Goal: Information Seeking & Learning: Learn about a topic

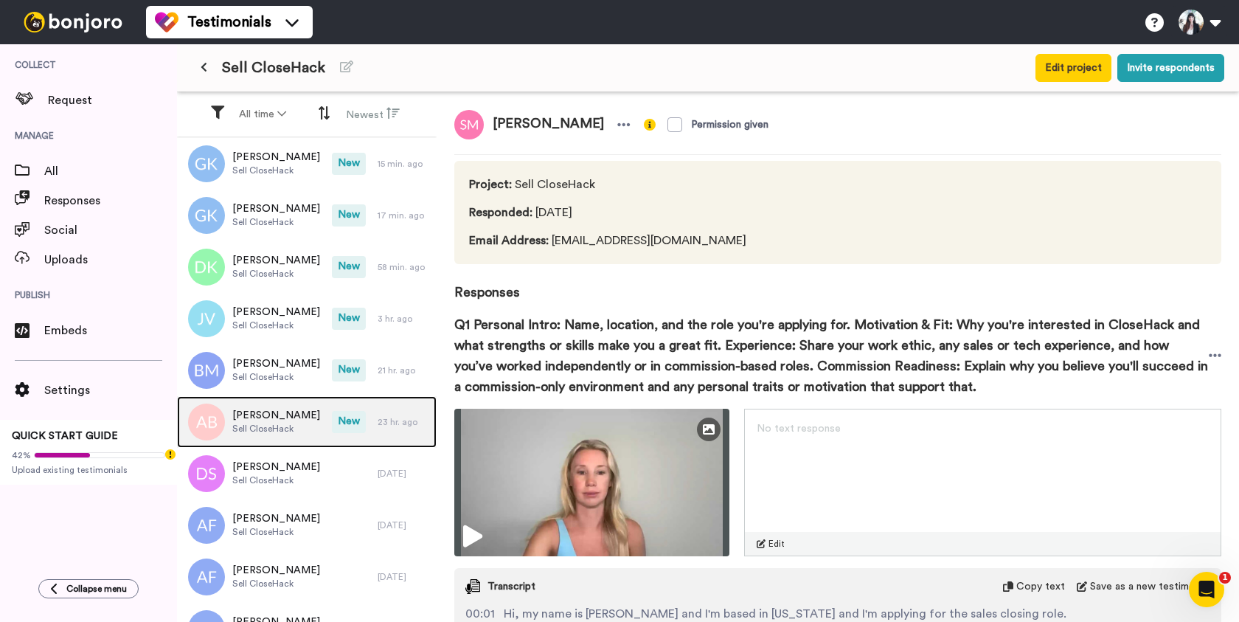
click at [296, 424] on span "Sell CloseHack" at bounding box center [276, 429] width 88 height 12
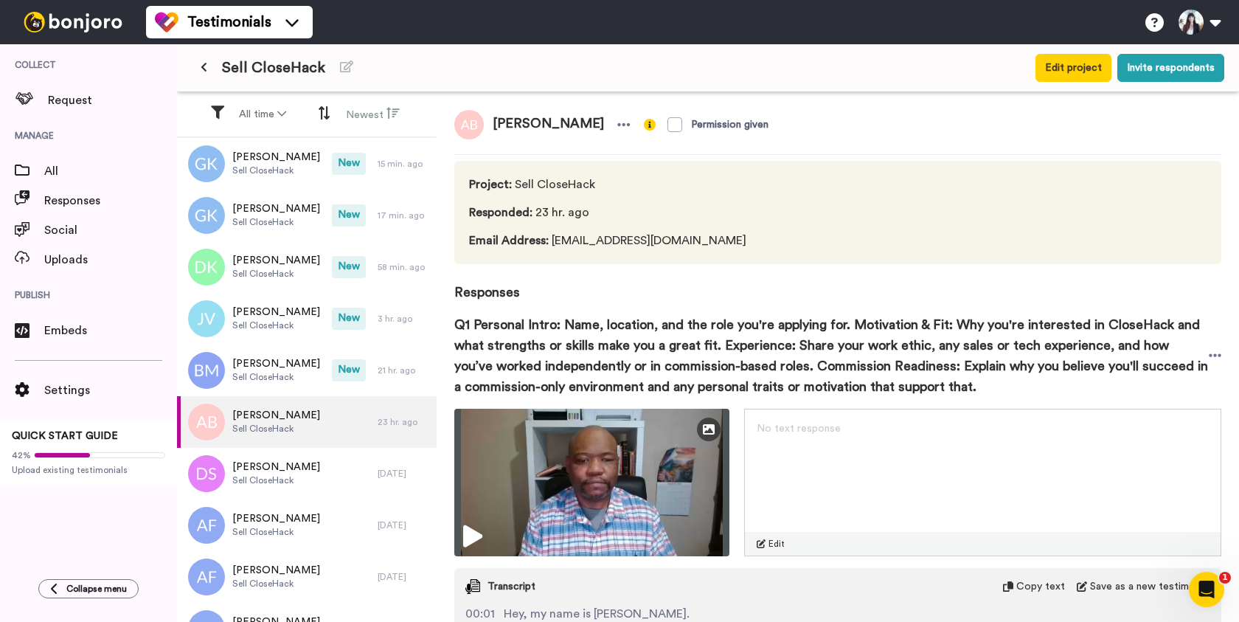
click at [562, 124] on span "[PERSON_NAME]" at bounding box center [548, 124] width 129 height 29
copy div "[PERSON_NAME]"
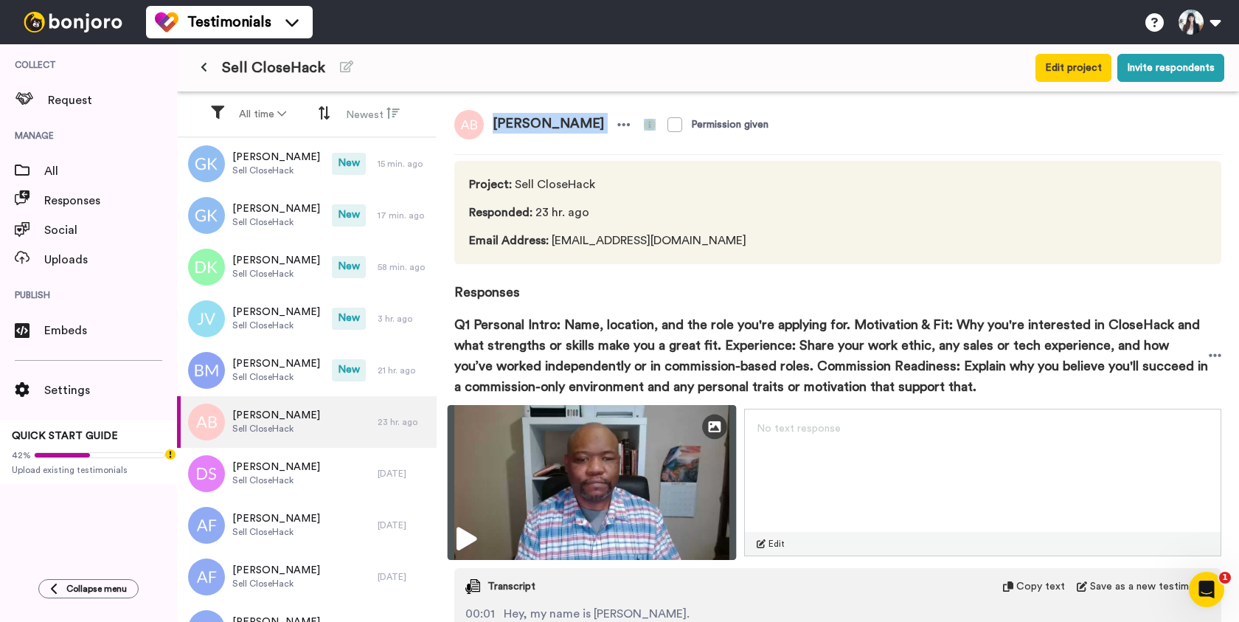
click at [600, 489] on img at bounding box center [592, 482] width 289 height 155
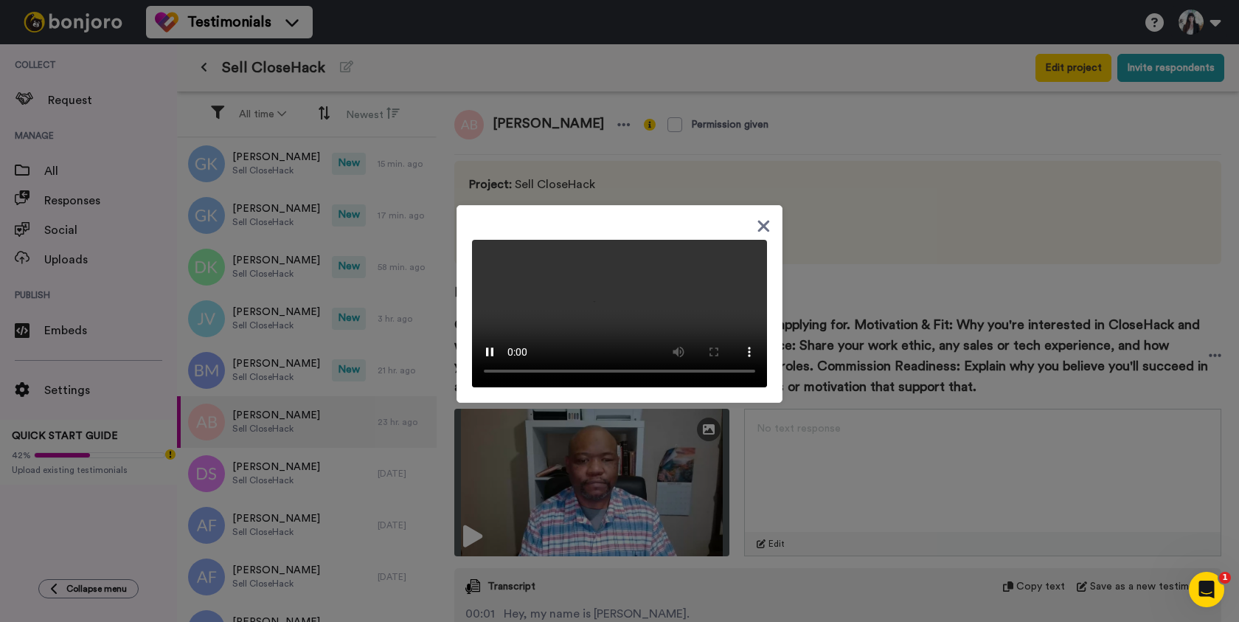
click at [764, 220] on icon at bounding box center [764, 226] width 12 height 12
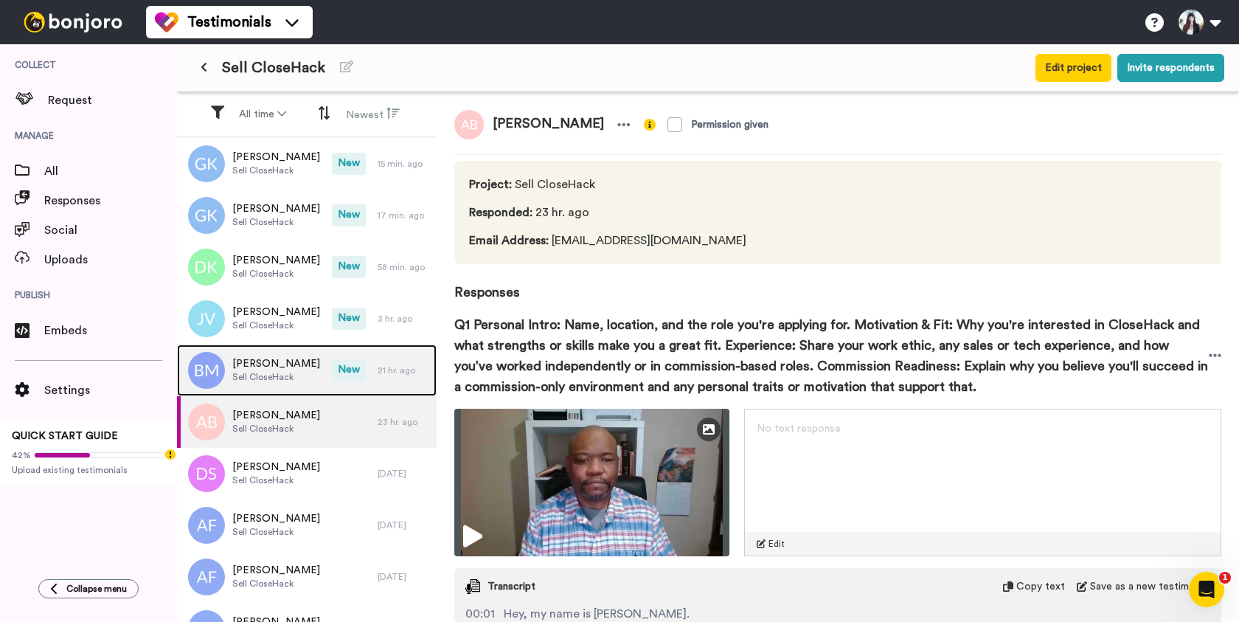
click at [290, 361] on span "[PERSON_NAME]" at bounding box center [276, 363] width 88 height 15
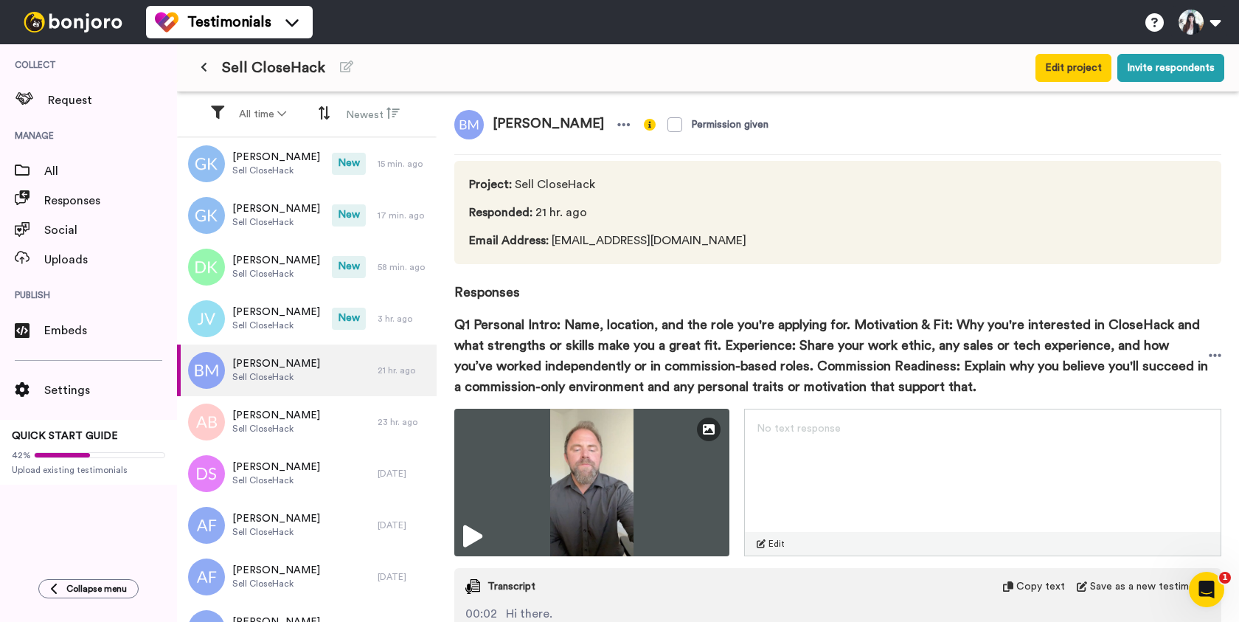
click at [514, 123] on span "[PERSON_NAME]" at bounding box center [548, 124] width 129 height 29
copy div "[PERSON_NAME]"
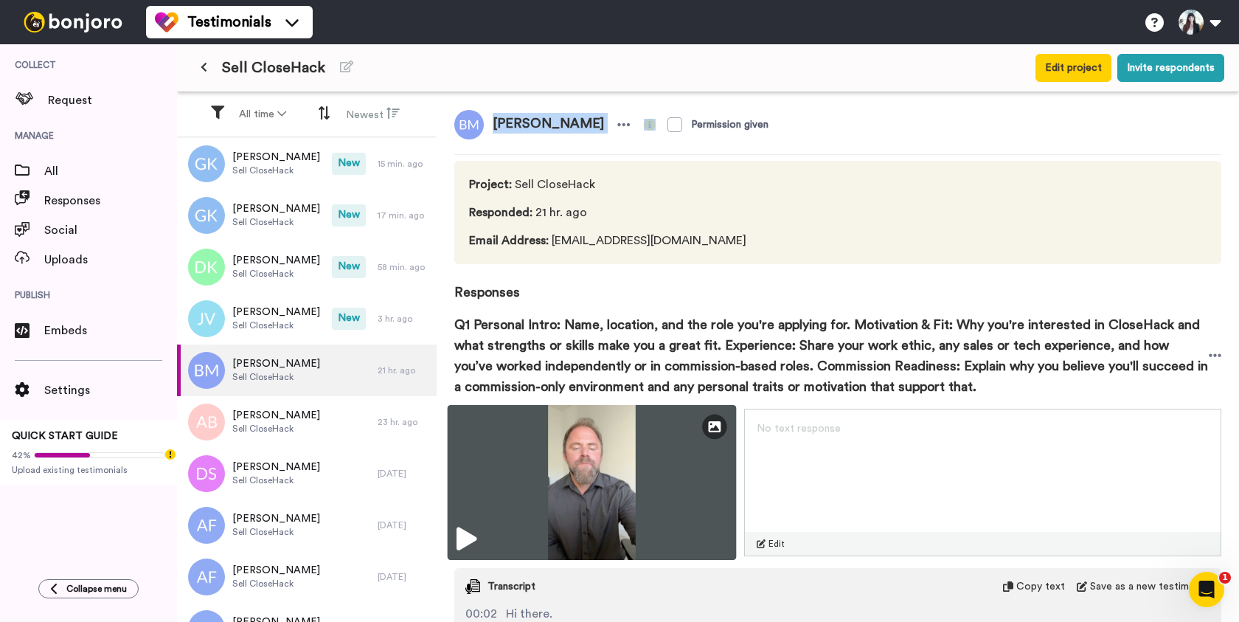
click at [594, 498] on img at bounding box center [592, 482] width 289 height 155
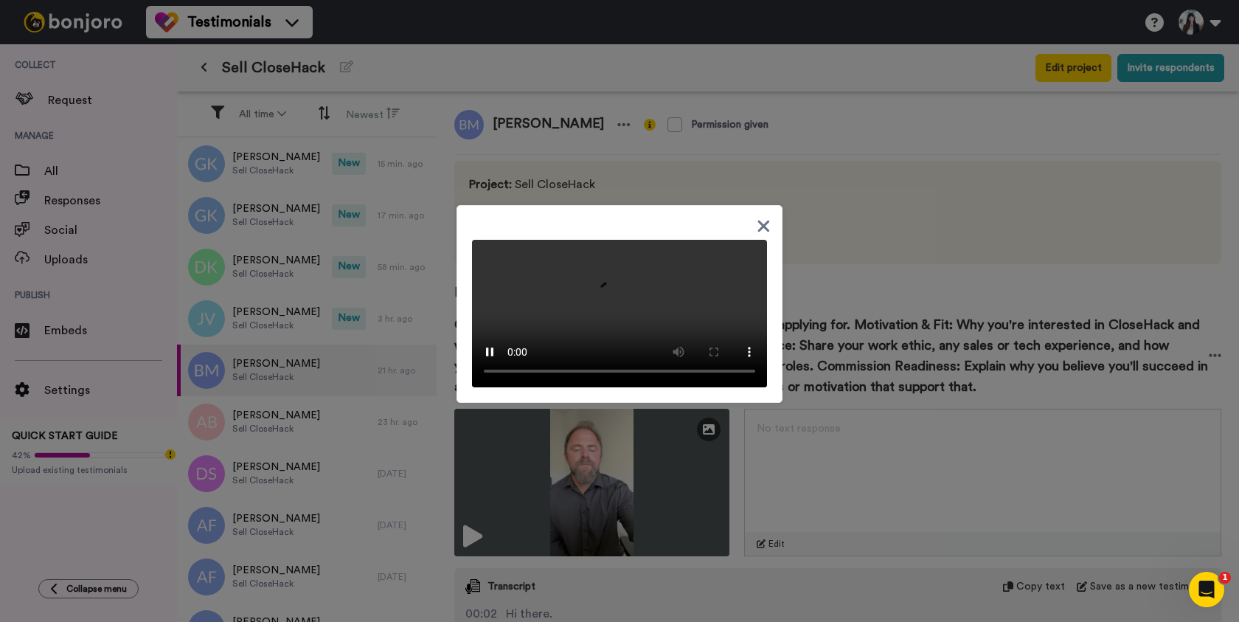
click at [763, 220] on icon at bounding box center [764, 226] width 12 height 12
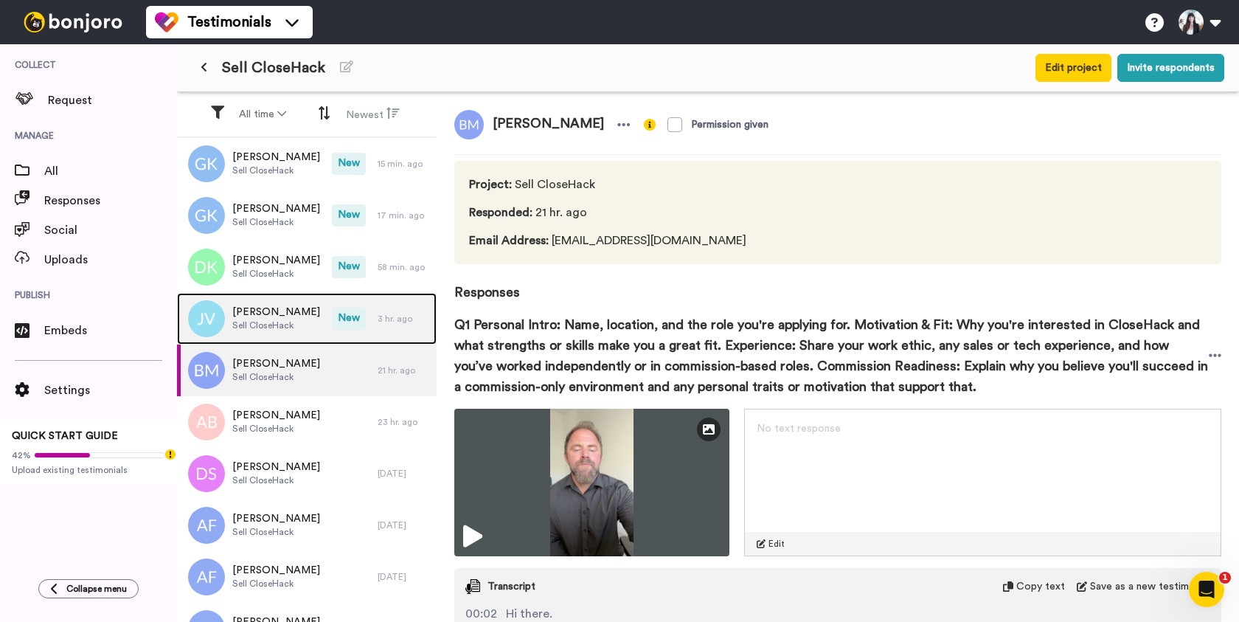
click at [285, 319] on span "[PERSON_NAME]" at bounding box center [276, 312] width 88 height 15
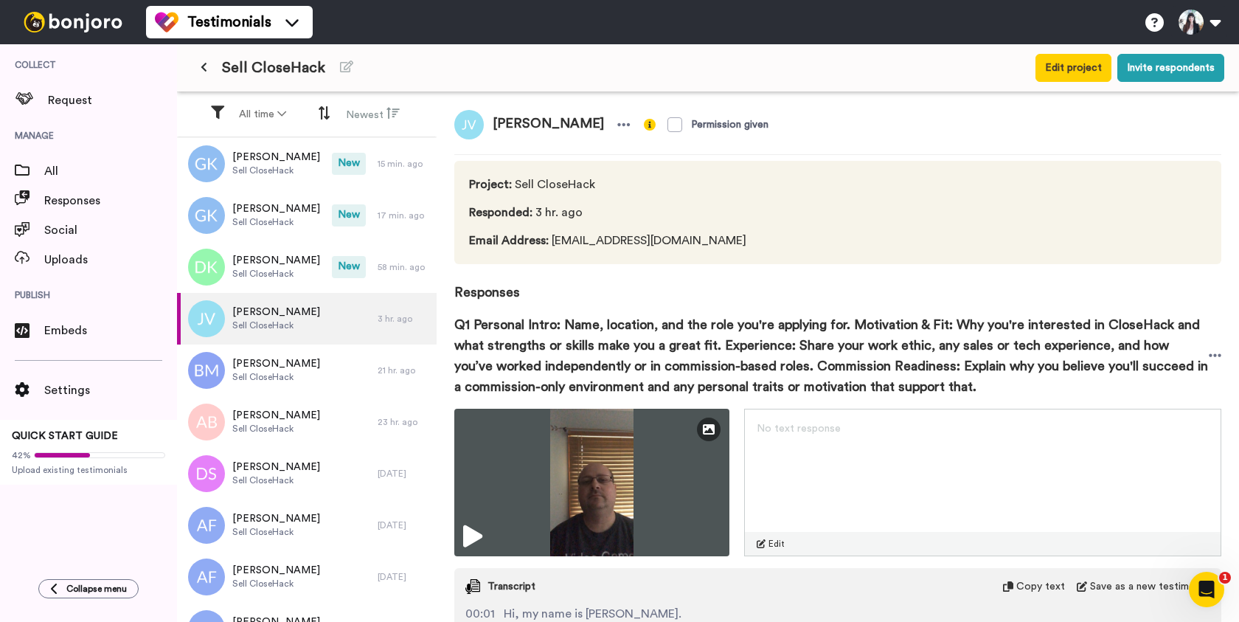
click at [499, 117] on span "[PERSON_NAME]" at bounding box center [548, 124] width 129 height 29
copy div "[PERSON_NAME]"
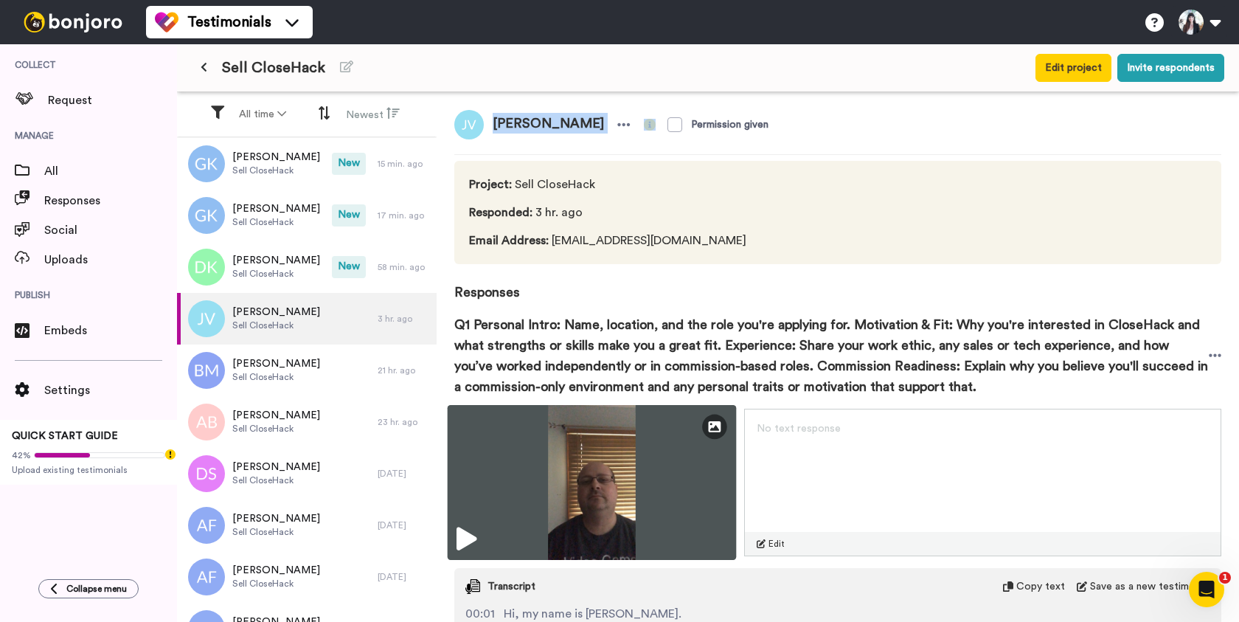
click at [563, 462] on img at bounding box center [592, 482] width 289 height 155
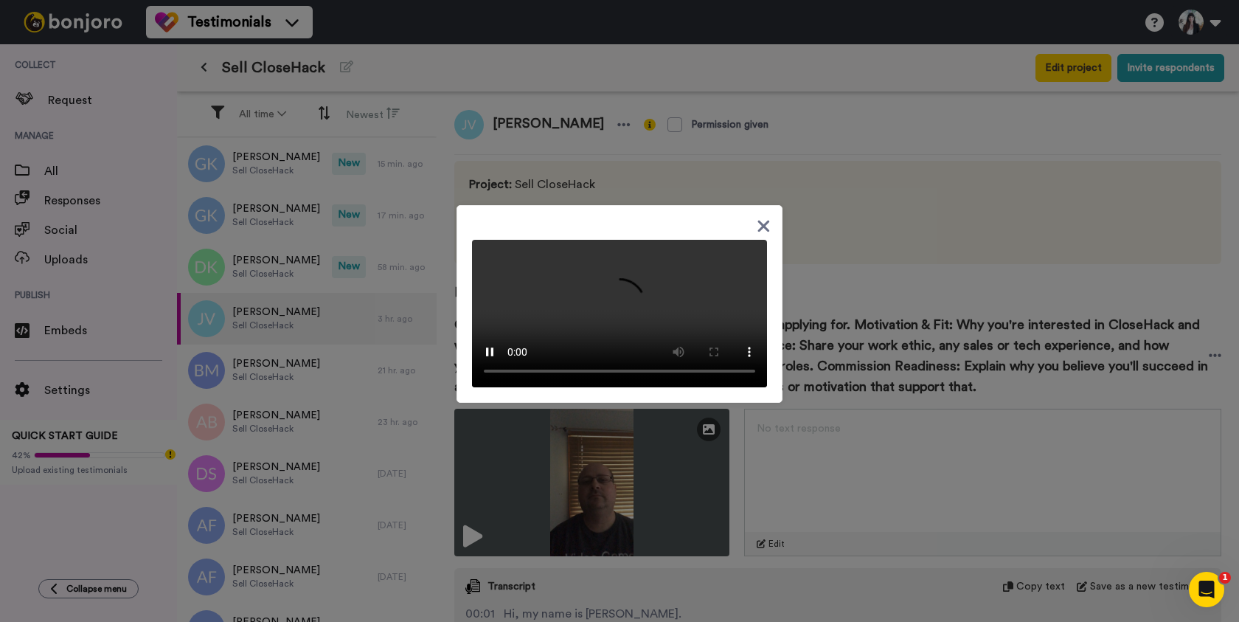
click at [761, 220] on icon at bounding box center [764, 226] width 12 height 12
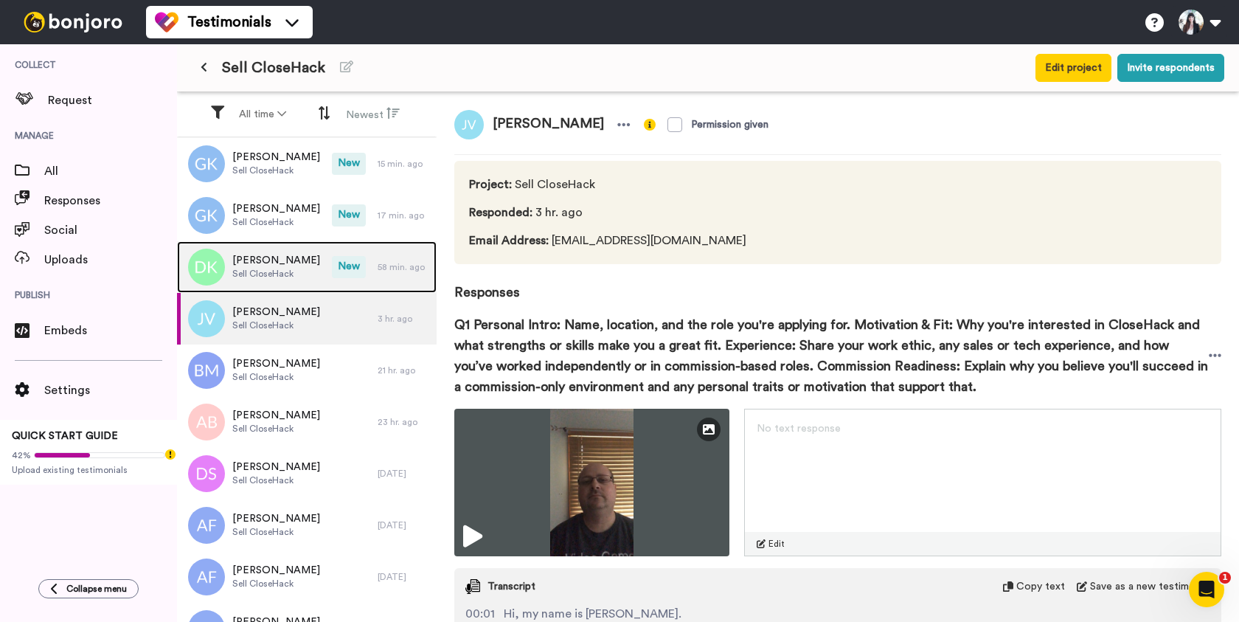
click at [296, 266] on div "Devon Kelly Sell CloseHack" at bounding box center [254, 267] width 155 height 52
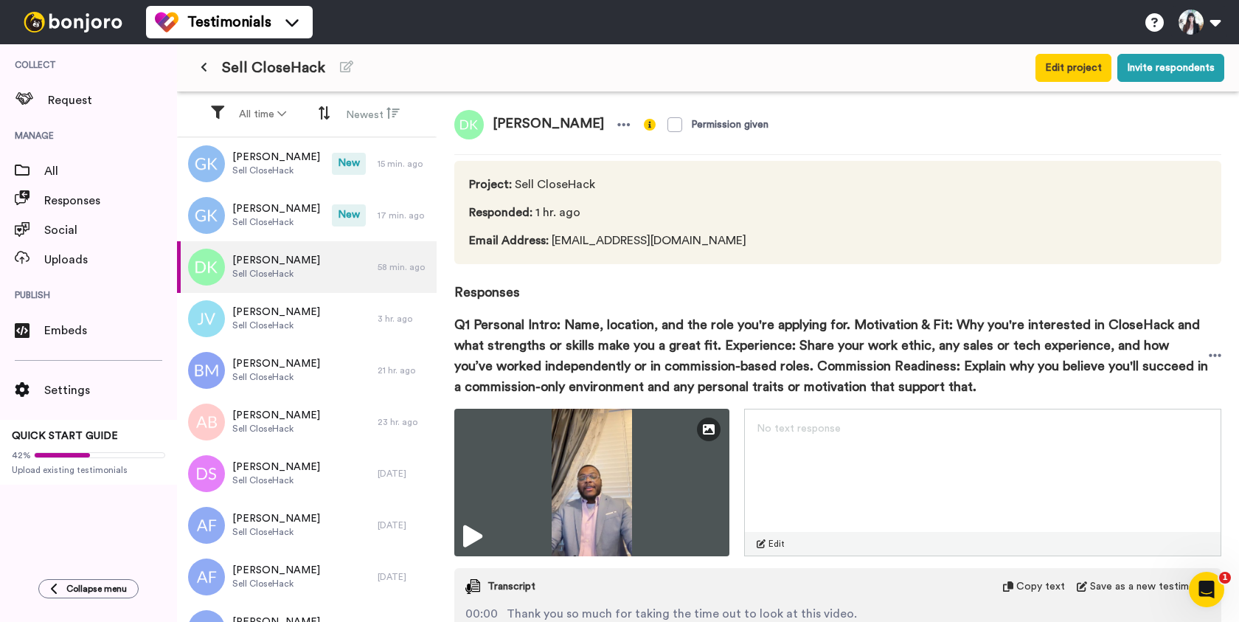
click at [548, 124] on span "[PERSON_NAME]" at bounding box center [548, 124] width 129 height 29
copy div "[PERSON_NAME]"
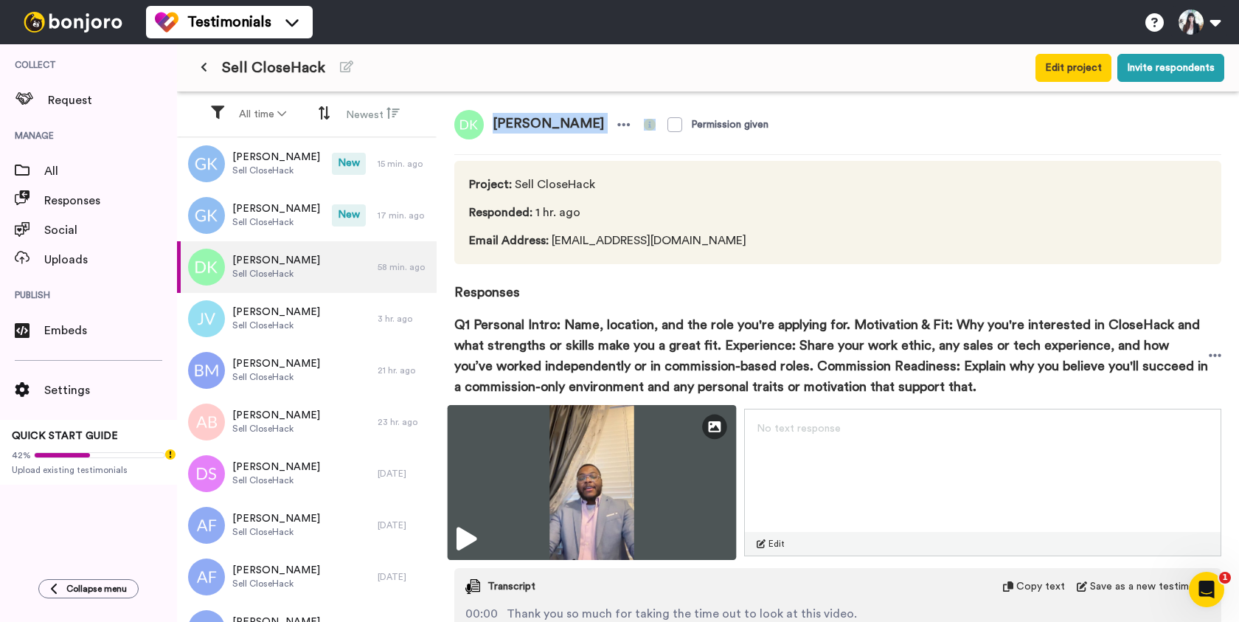
click at [593, 468] on img at bounding box center [592, 482] width 289 height 155
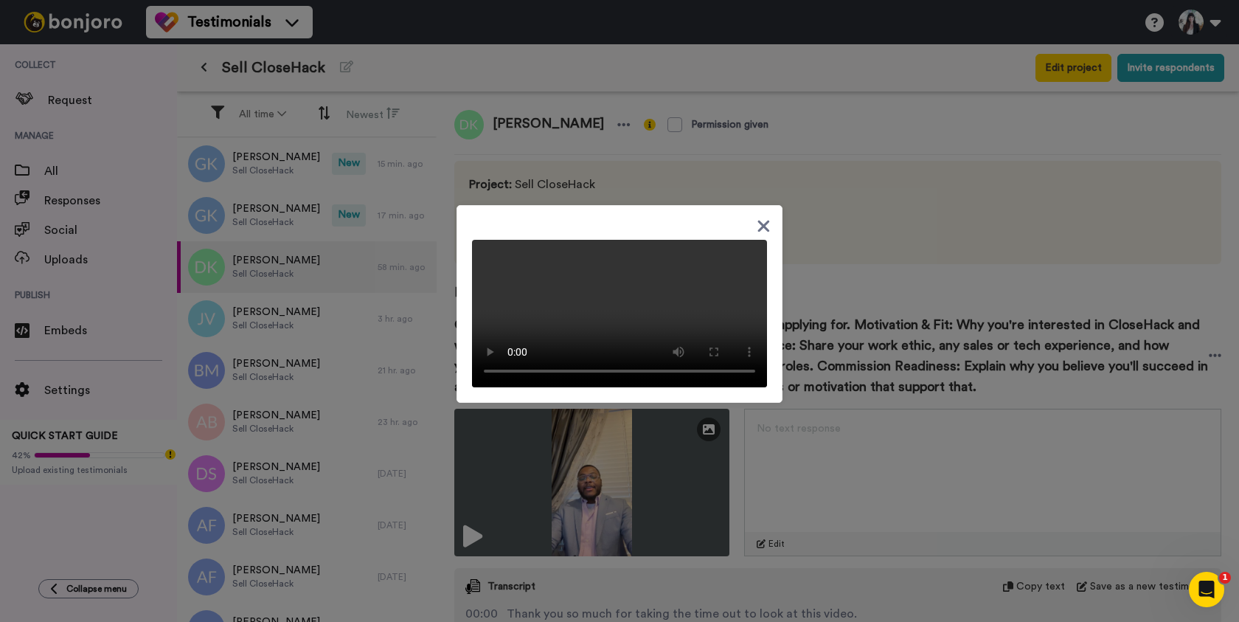
click at [766, 220] on icon at bounding box center [764, 226] width 12 height 12
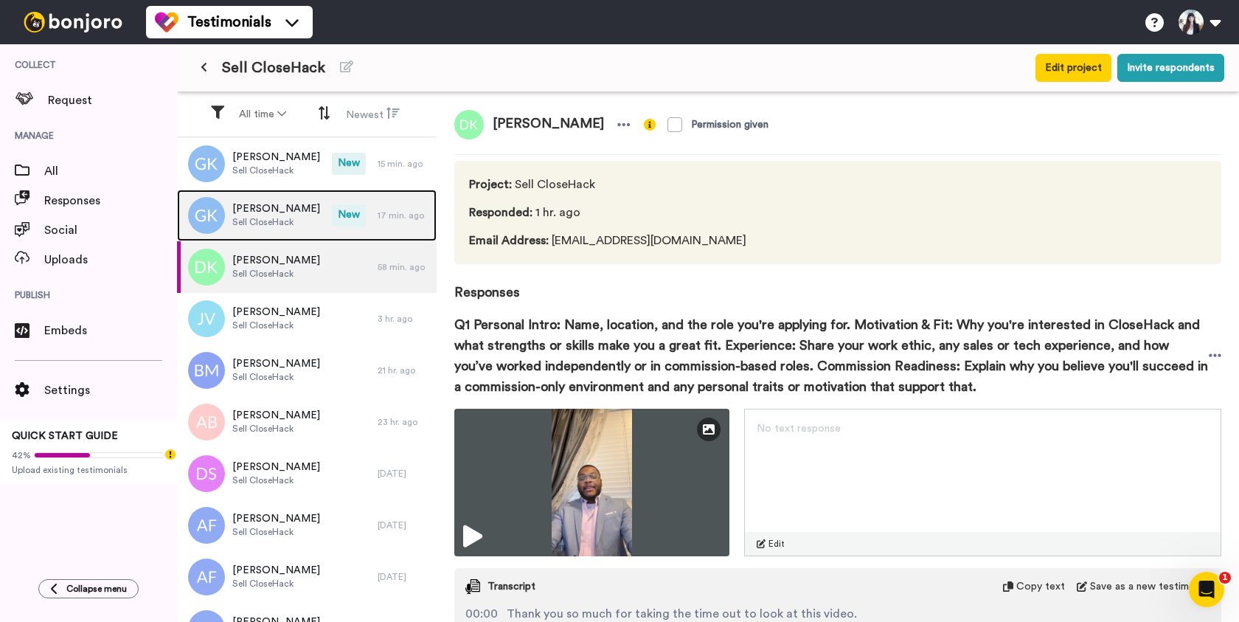
click at [277, 226] on span "Sell CloseHack" at bounding box center [276, 222] width 88 height 12
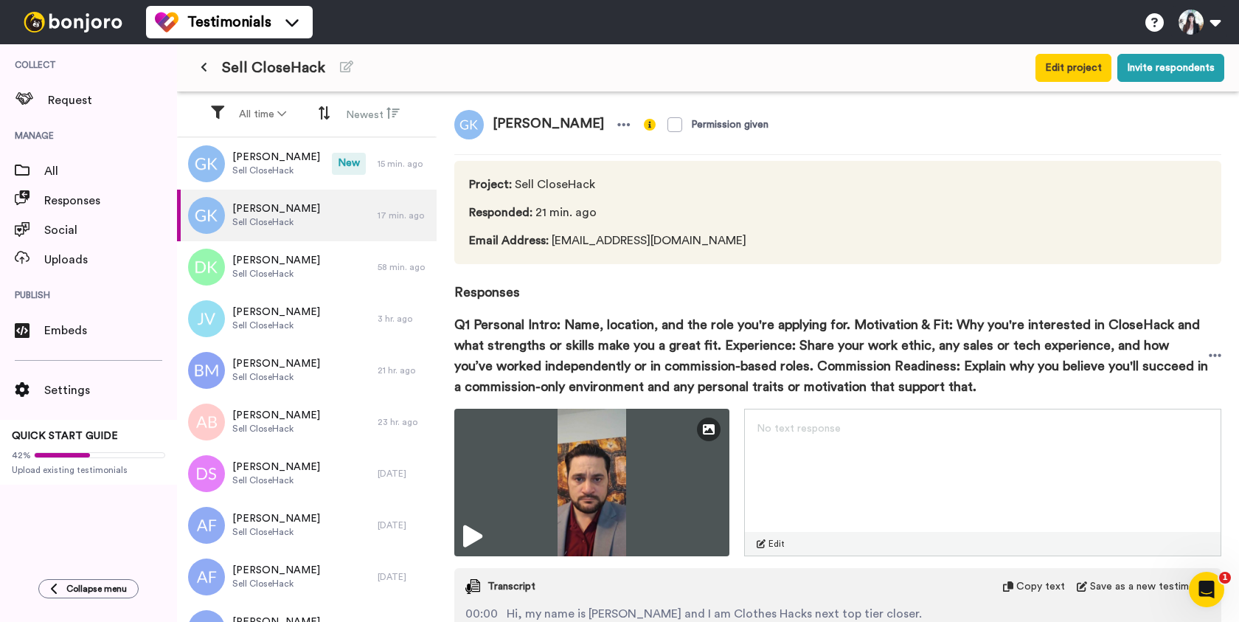
click at [524, 125] on span "[PERSON_NAME]" at bounding box center [548, 124] width 129 height 29
copy div "[PERSON_NAME]"
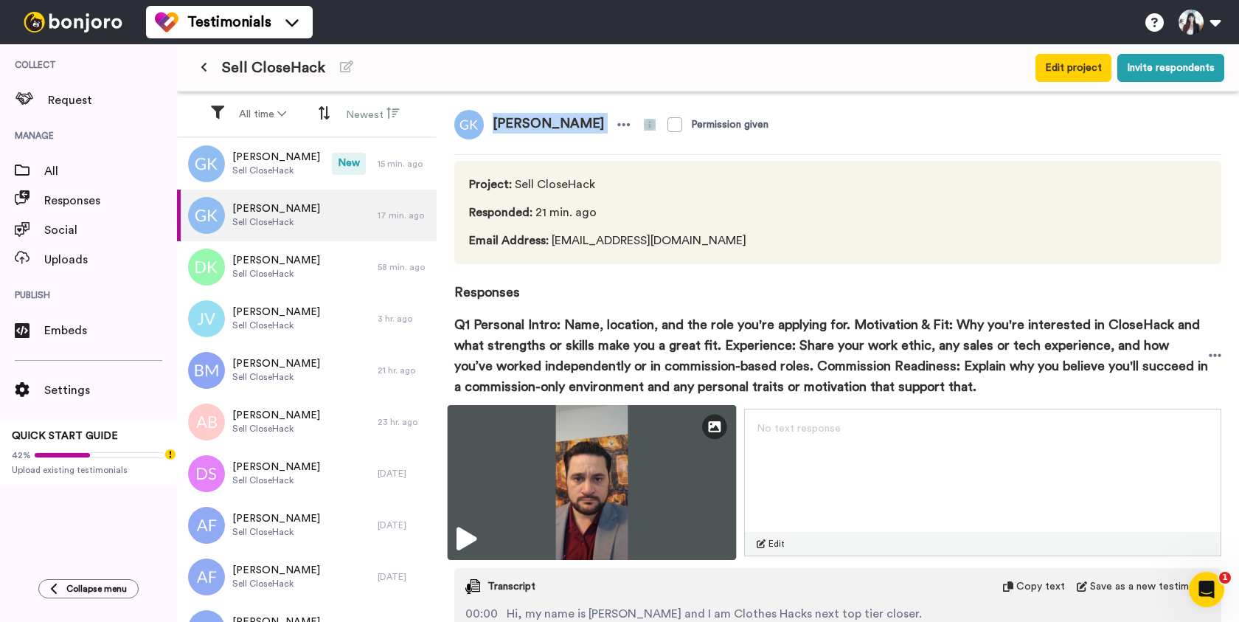
click at [608, 496] on img at bounding box center [592, 482] width 289 height 155
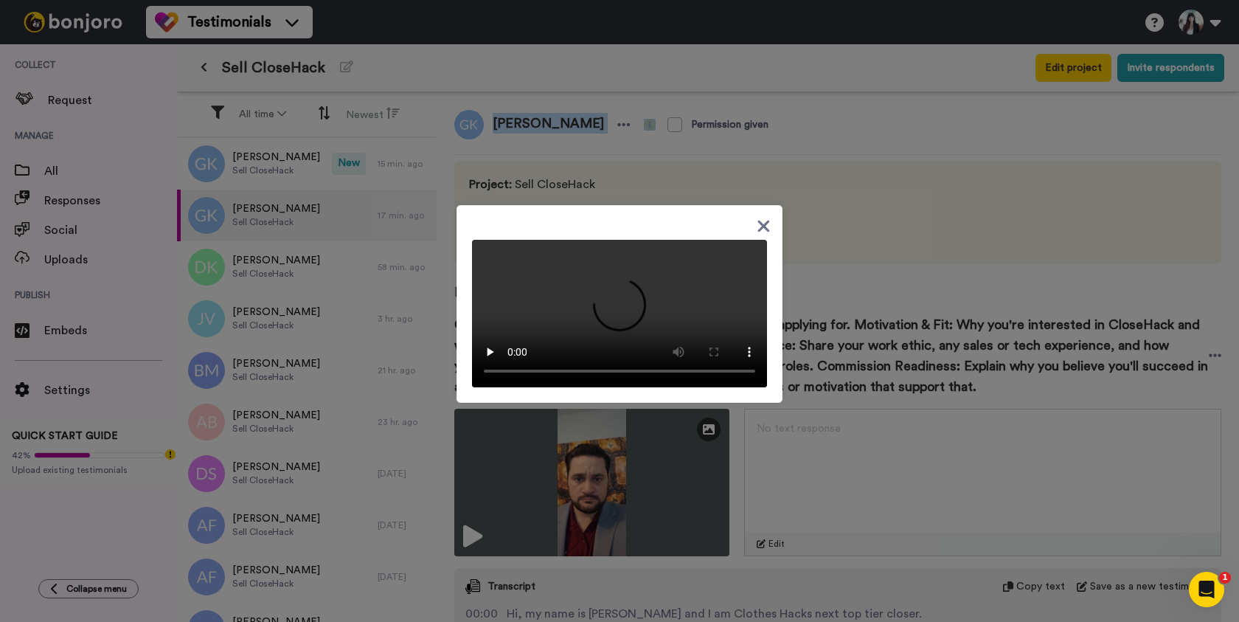
click at [603, 310] on video at bounding box center [619, 313] width 295 height 147
click at [763, 243] on div at bounding box center [619, 304] width 326 height 198
click at [653, 278] on video at bounding box center [619, 313] width 295 height 147
click at [763, 220] on icon at bounding box center [764, 226] width 12 height 12
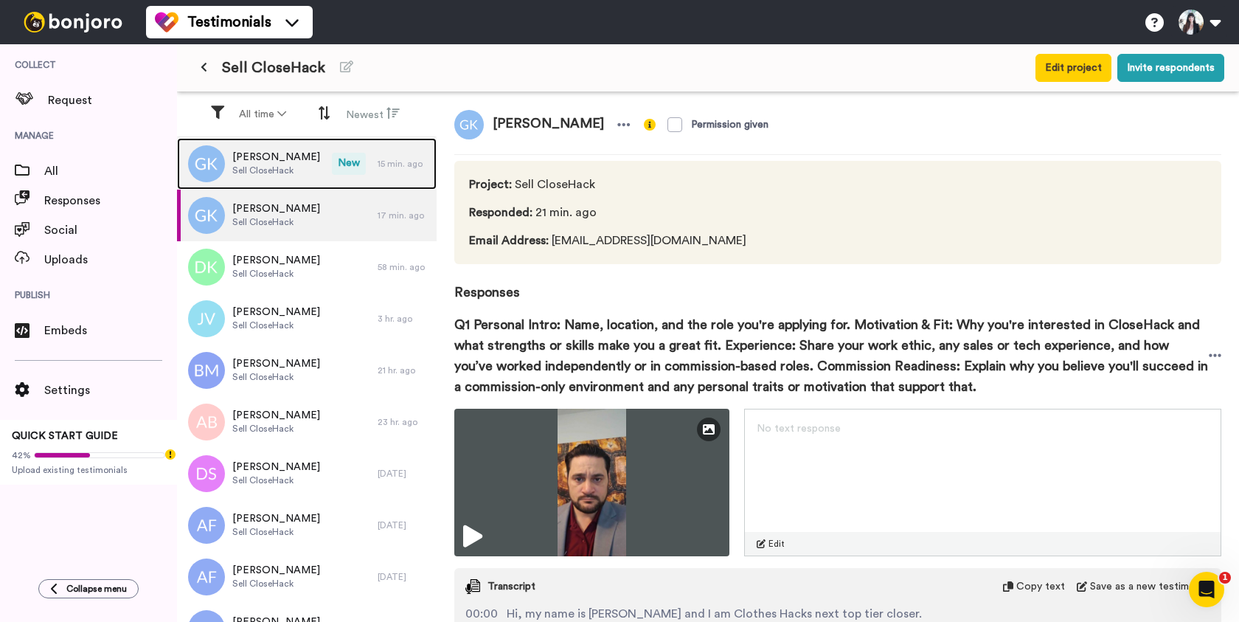
click at [294, 167] on div "Gary Kelly Sell CloseHack" at bounding box center [254, 164] width 155 height 52
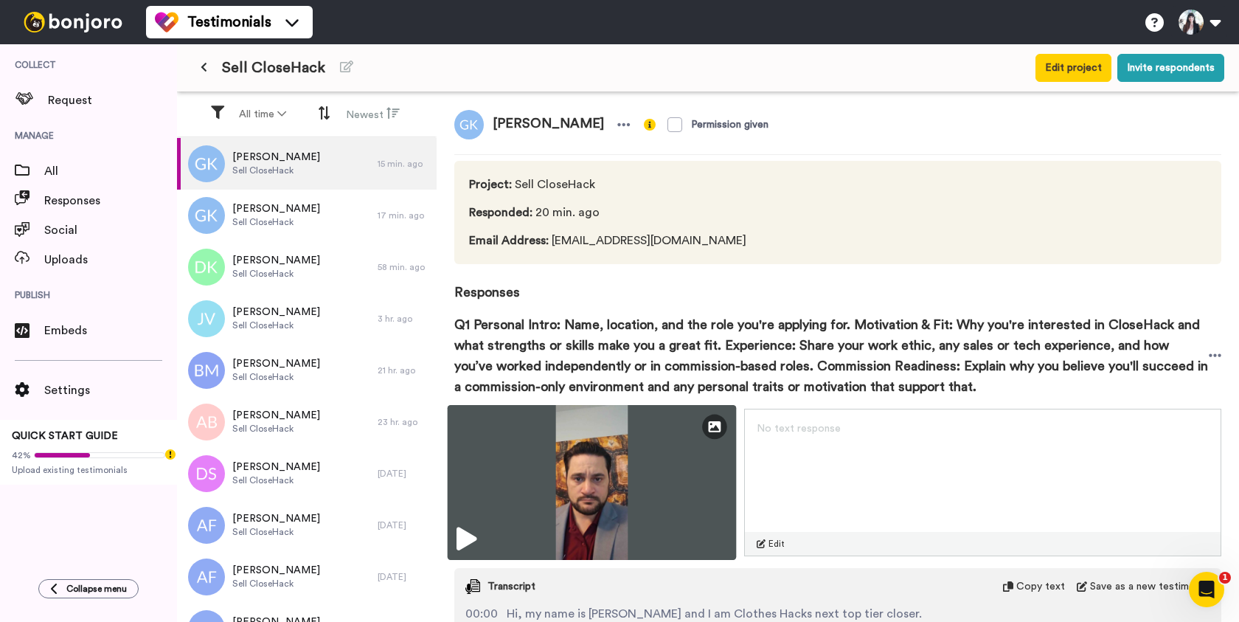
click at [569, 454] on img at bounding box center [592, 482] width 289 height 155
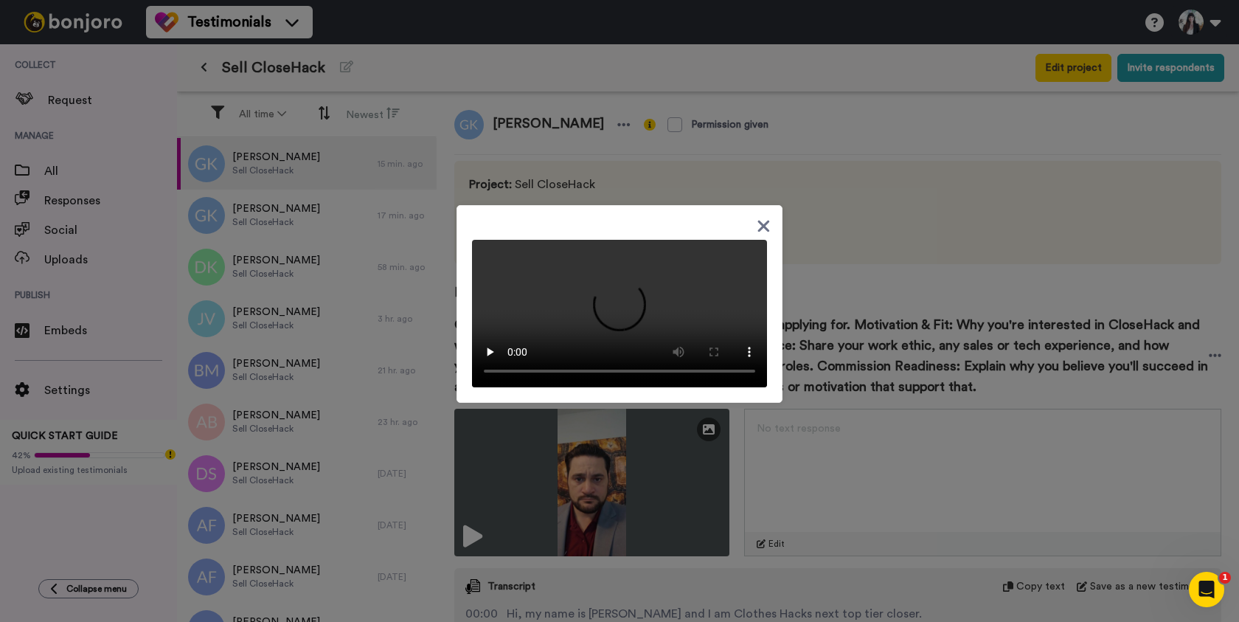
click at [644, 281] on video at bounding box center [619, 313] width 295 height 147
click at [575, 268] on video at bounding box center [619, 313] width 295 height 147
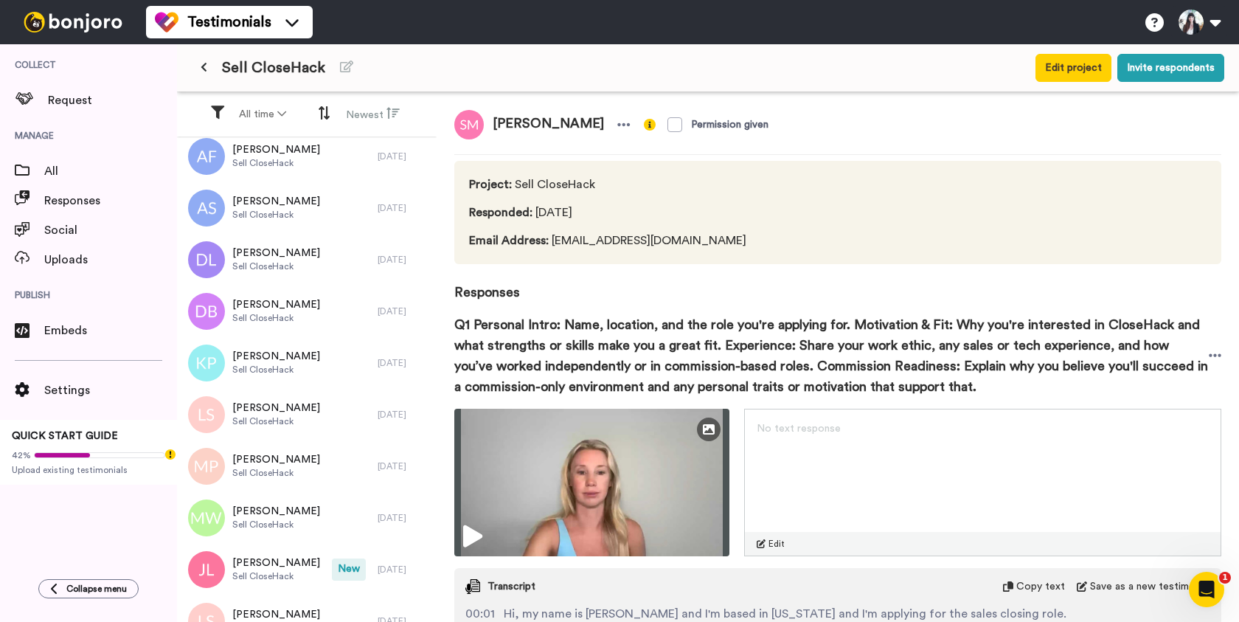
scroll to position [546, 0]
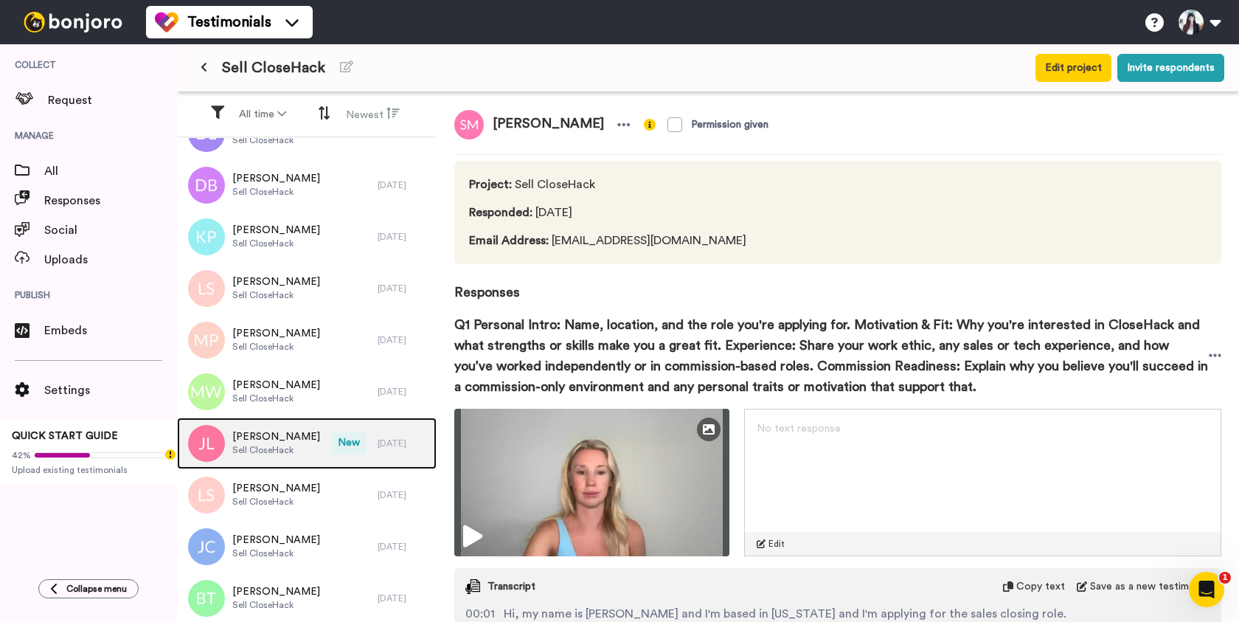
click at [277, 437] on span "[PERSON_NAME]" at bounding box center [276, 436] width 88 height 15
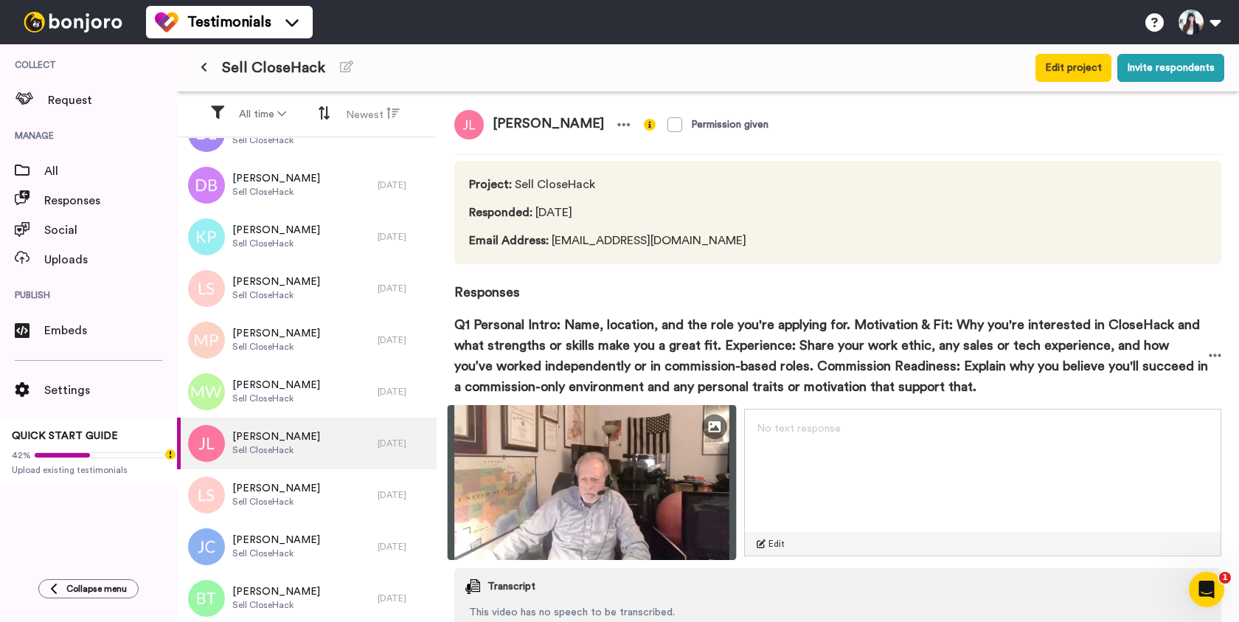
click at [585, 475] on img at bounding box center [592, 482] width 289 height 155
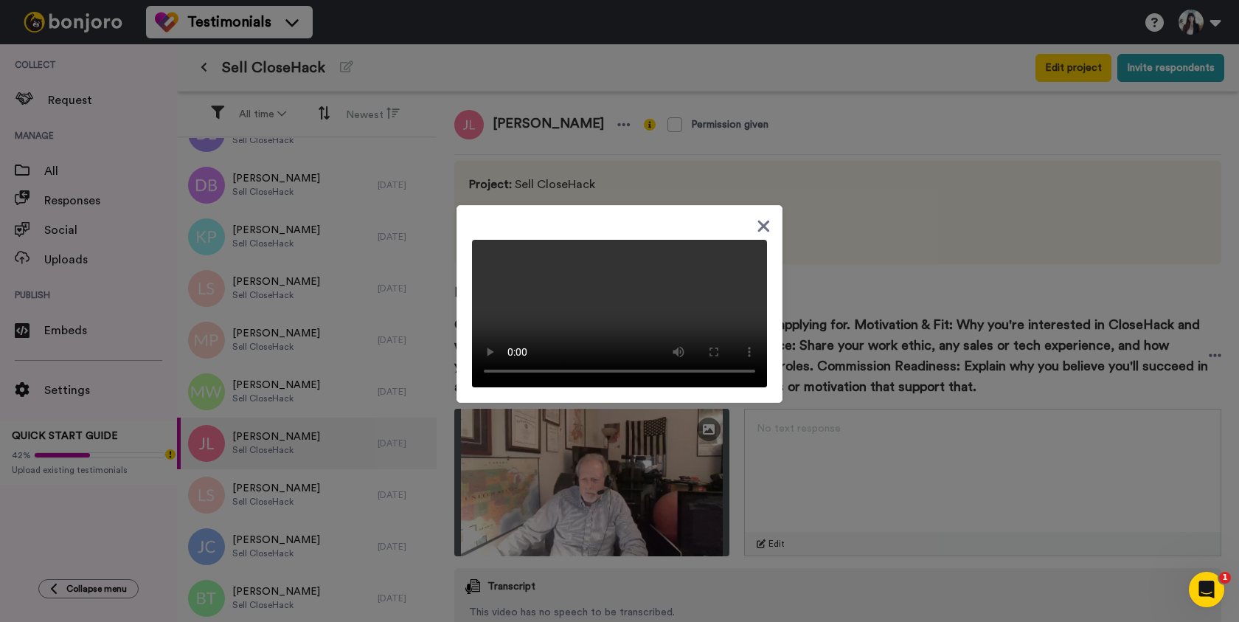
click at [629, 290] on video at bounding box center [619, 313] width 295 height 147
click at [764, 217] on icon at bounding box center [764, 226] width 14 height 18
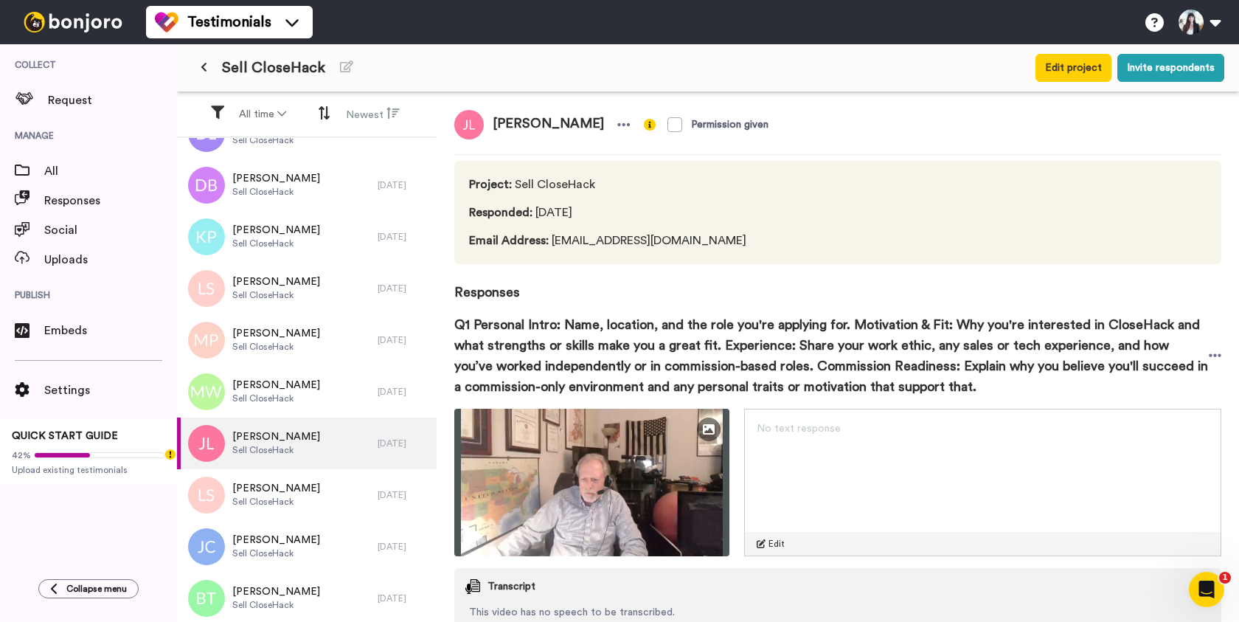
click at [510, 125] on span "[PERSON_NAME]" at bounding box center [548, 124] width 129 height 29
copy div "[PERSON_NAME]"
